Goal: Check status: Check status

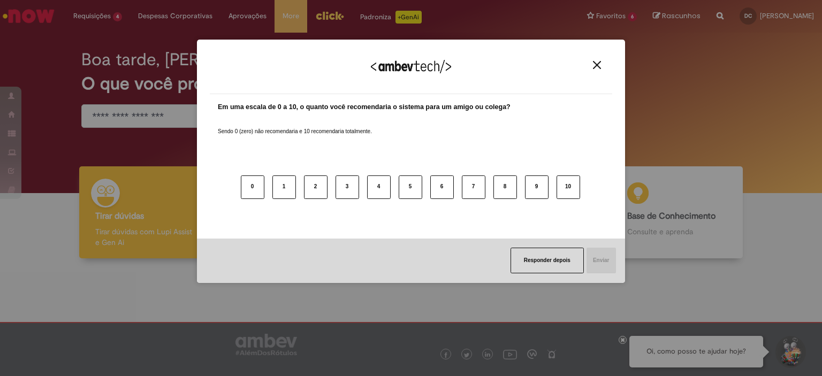
click at [597, 69] on img "Close" at bounding box center [597, 65] width 8 height 8
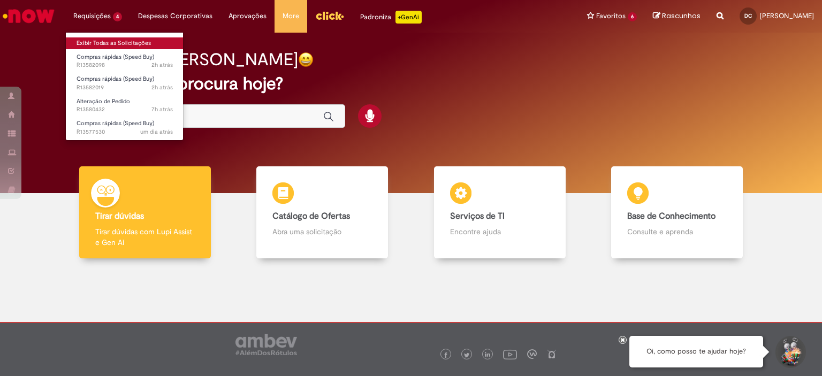
click at [105, 38] on link "Exibir Todas as Solicitações" at bounding box center [125, 43] width 118 height 12
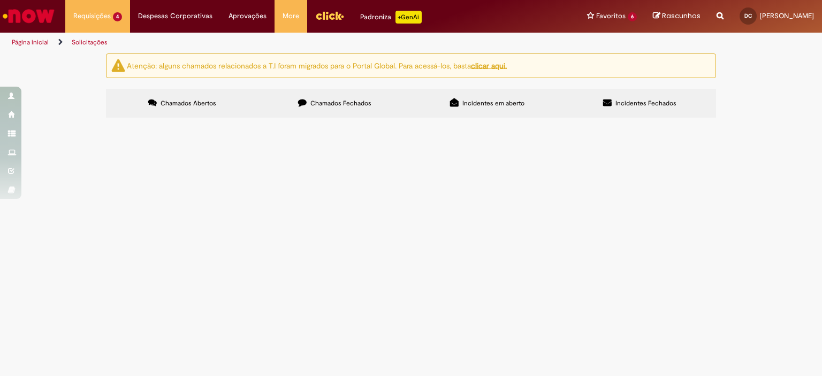
click at [0, 0] on span "DE/PARA Pedido 4501346335" at bounding box center [0, 0] width 0 height 0
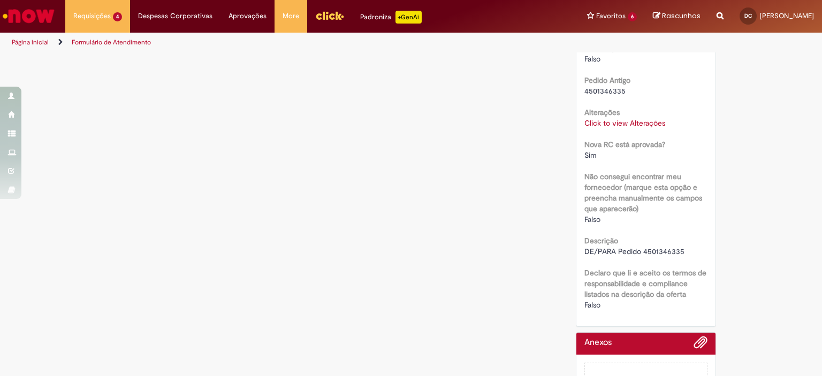
scroll to position [328, 0]
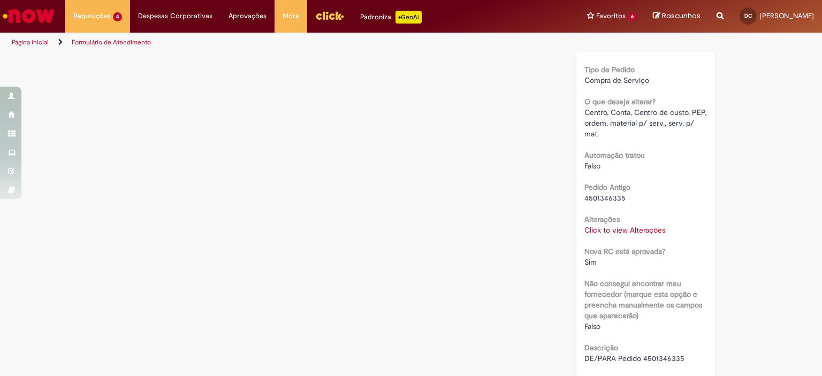
click at [618, 235] on link "Click to view Alterações" at bounding box center [624, 230] width 81 height 10
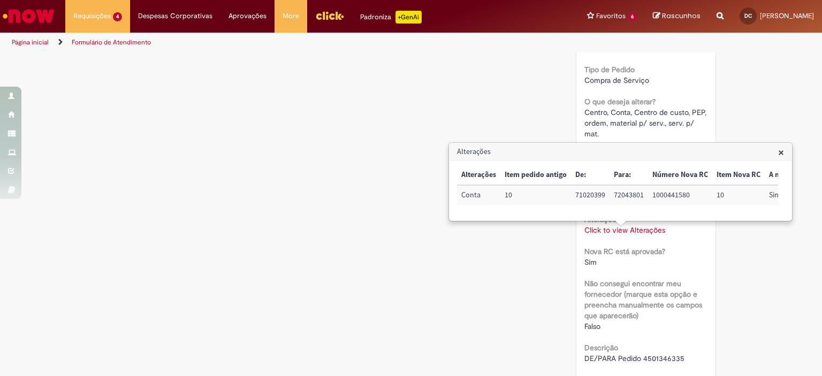
click at [664, 194] on td "1000441580" at bounding box center [680, 195] width 64 height 20
copy td "1000441580"
click at [389, 212] on div "Verificar Código de Barras Aguardando Aprovação Aguardando atendimento Solicita…" at bounding box center [411, 127] width 626 height 802
click at [781, 153] on span "×" at bounding box center [781, 152] width 6 height 14
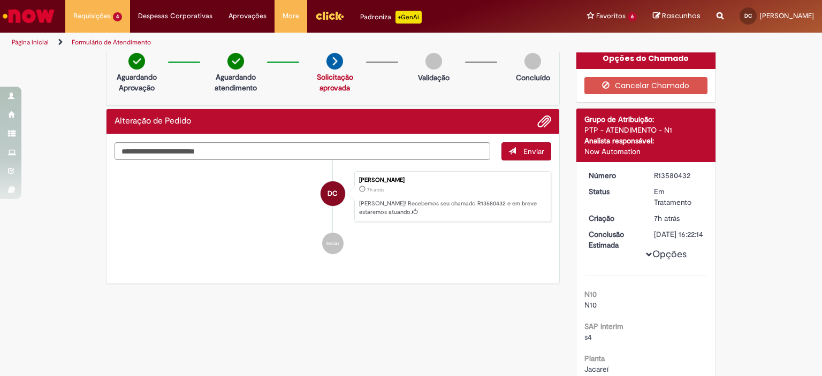
scroll to position [0, 0]
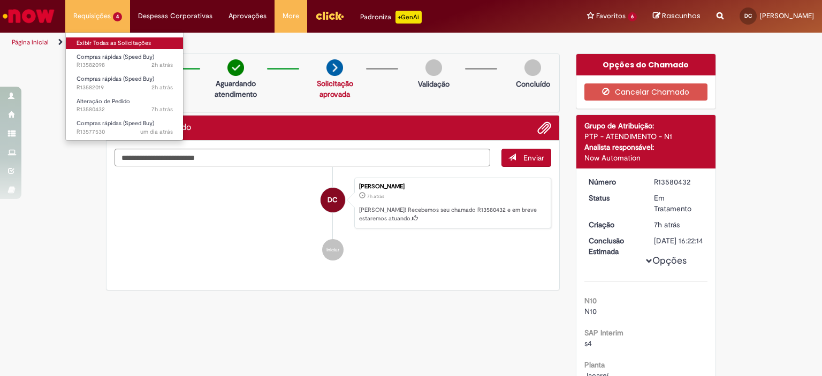
click at [113, 43] on link "Exibir Todas as Solicitações" at bounding box center [125, 43] width 118 height 12
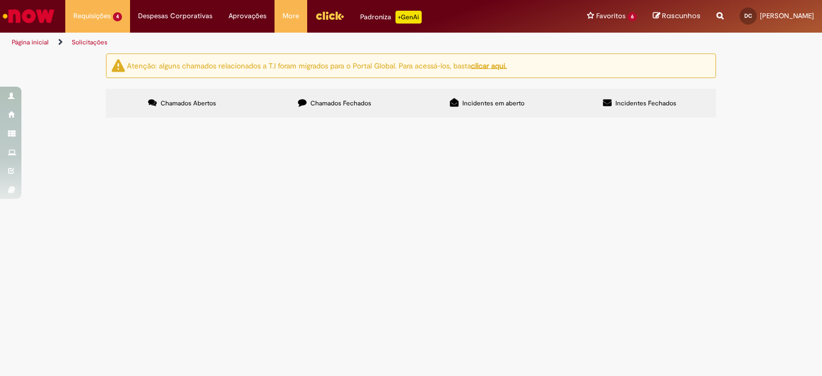
click at [0, 0] on span "Luminárias de Embutir p/ Restaurante" at bounding box center [0, 0] width 0 height 0
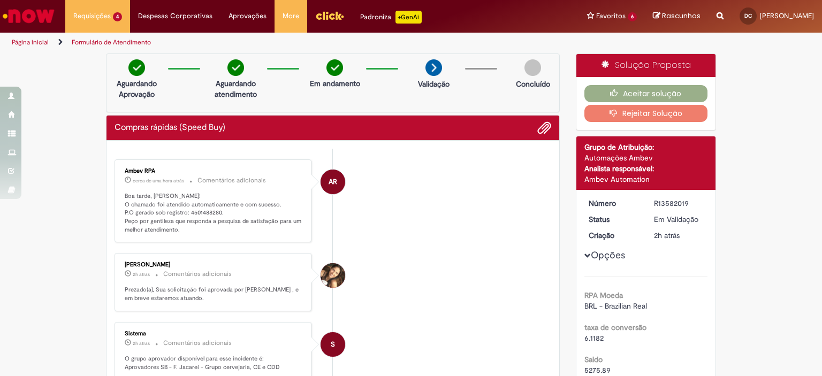
click at [207, 212] on p "Boa tarde, [PERSON_NAME]! O chamado foi atendido automaticamente e com sucesso.…" at bounding box center [214, 213] width 178 height 42
copy p "4501488280"
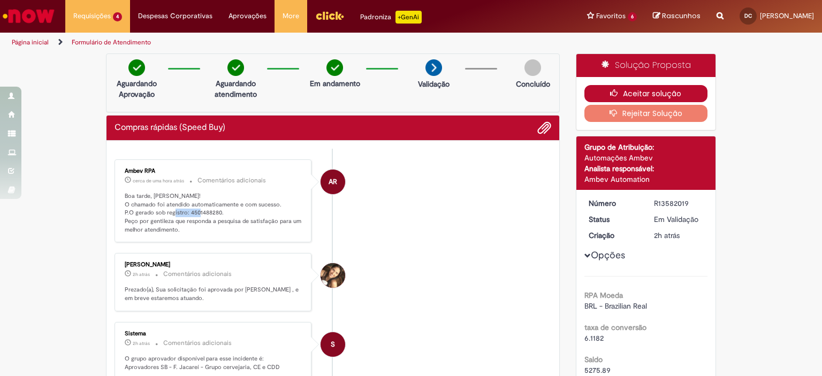
click at [670, 89] on button "Aceitar solução" at bounding box center [646, 93] width 124 height 17
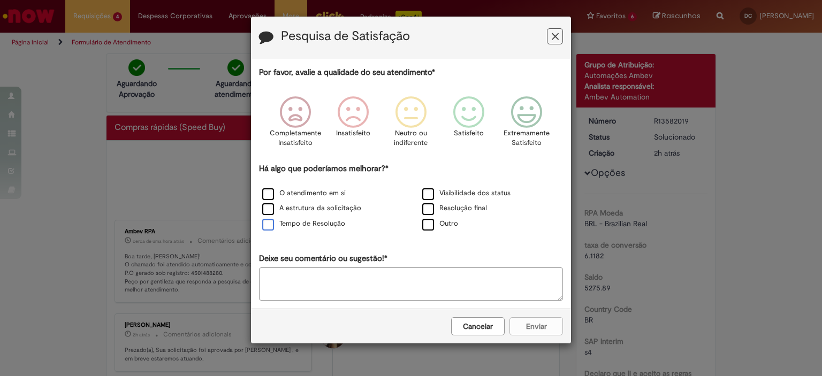
click at [311, 223] on label "Tempo de Resolução" at bounding box center [303, 224] width 83 height 10
click at [540, 121] on icon "Feedback" at bounding box center [527, 112] width 40 height 32
click at [542, 327] on button "Enviar" at bounding box center [536, 326] width 54 height 18
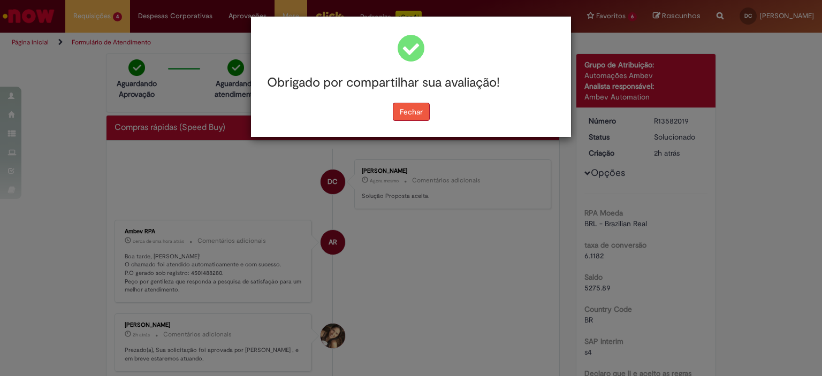
click at [408, 116] on button "Fechar" at bounding box center [411, 112] width 37 height 18
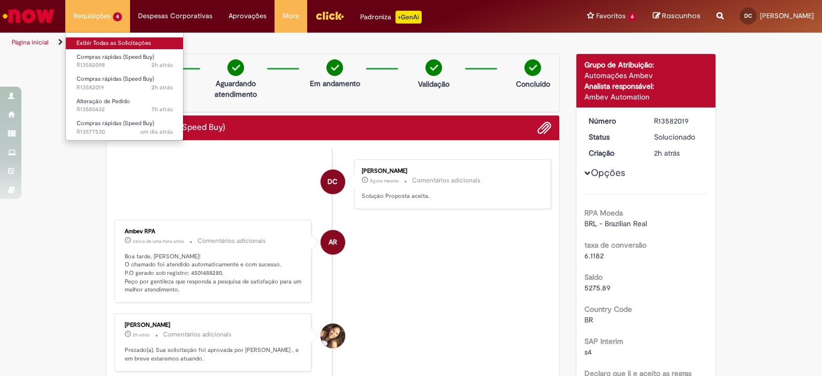
click at [108, 38] on link "Exibir Todas as Solicitações" at bounding box center [125, 43] width 118 height 12
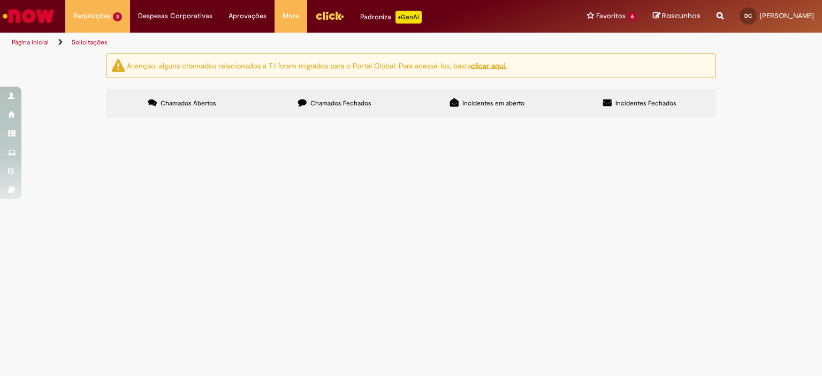
click at [0, 0] on span "Compressores Ar Condicionado Restaurante" at bounding box center [0, 0] width 0 height 0
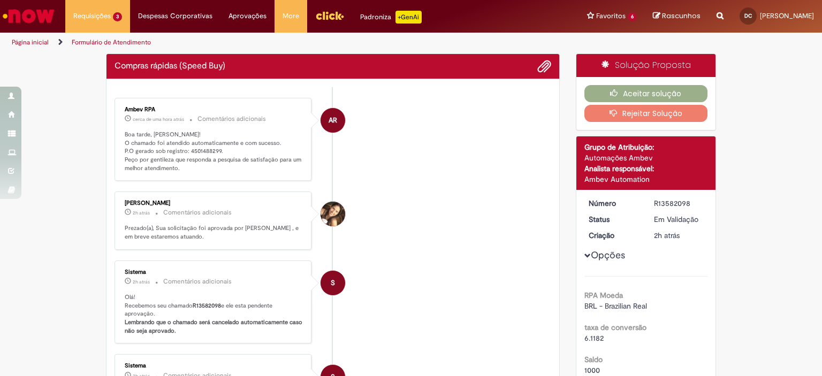
click at [201, 148] on p "Boa tarde, [PERSON_NAME]! O chamado foi atendido automaticamente e com sucesso.…" at bounding box center [214, 152] width 178 height 42
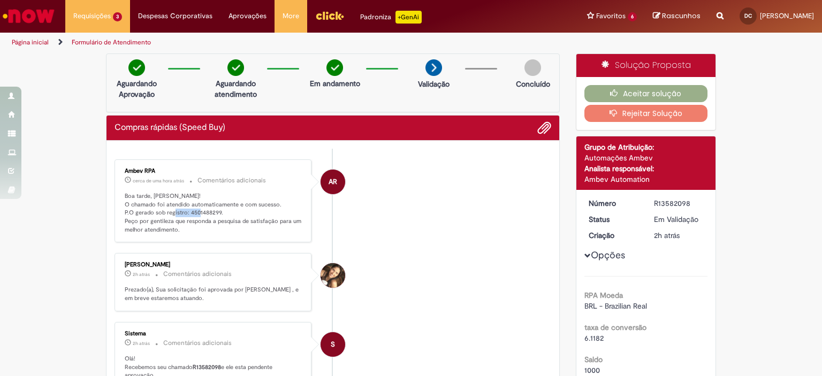
copy p "4501488299"
click at [665, 95] on button "Aceitar solução" at bounding box center [646, 93] width 124 height 17
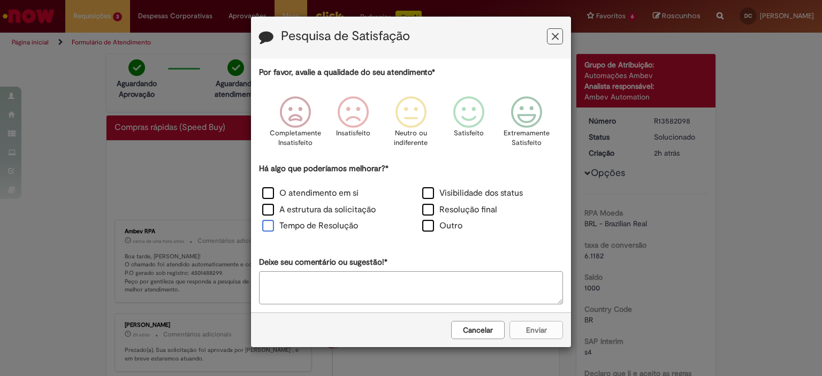
click at [338, 227] on label "Tempo de Resolução" at bounding box center [310, 226] width 96 height 12
click at [535, 120] on icon "Feedback" at bounding box center [527, 112] width 40 height 32
click at [548, 336] on button "Enviar" at bounding box center [536, 330] width 54 height 18
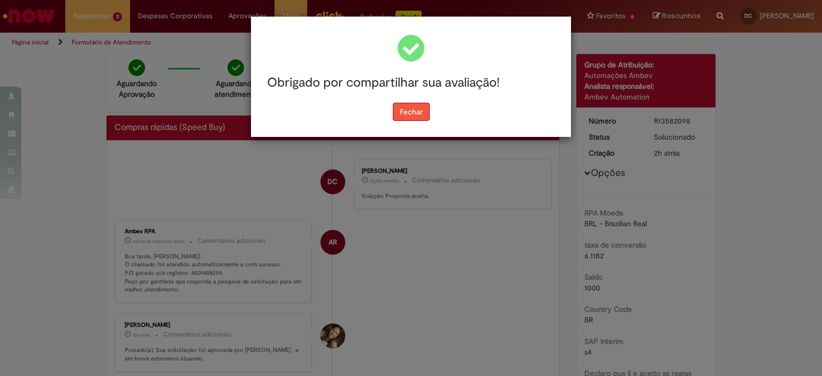
click at [419, 115] on button "Fechar" at bounding box center [411, 112] width 37 height 18
